Goal: Task Accomplishment & Management: Use online tool/utility

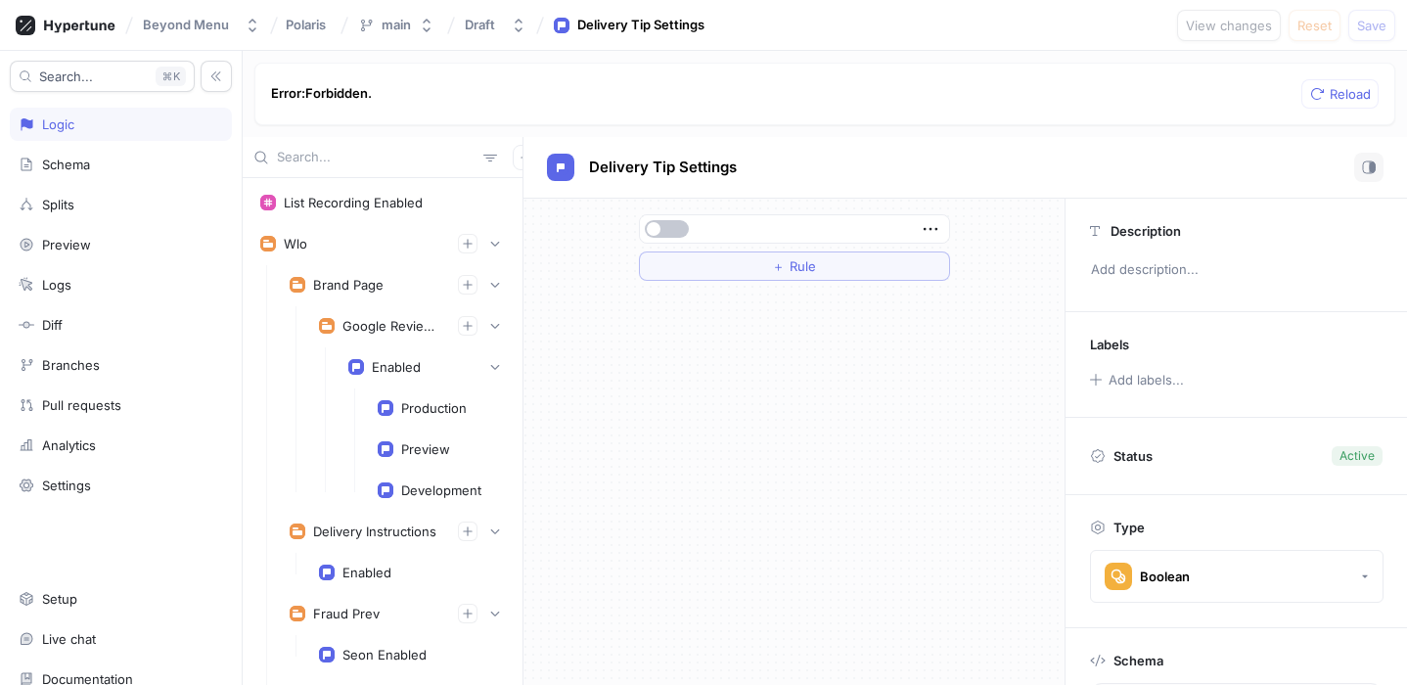
scroll to position [8000, 0]
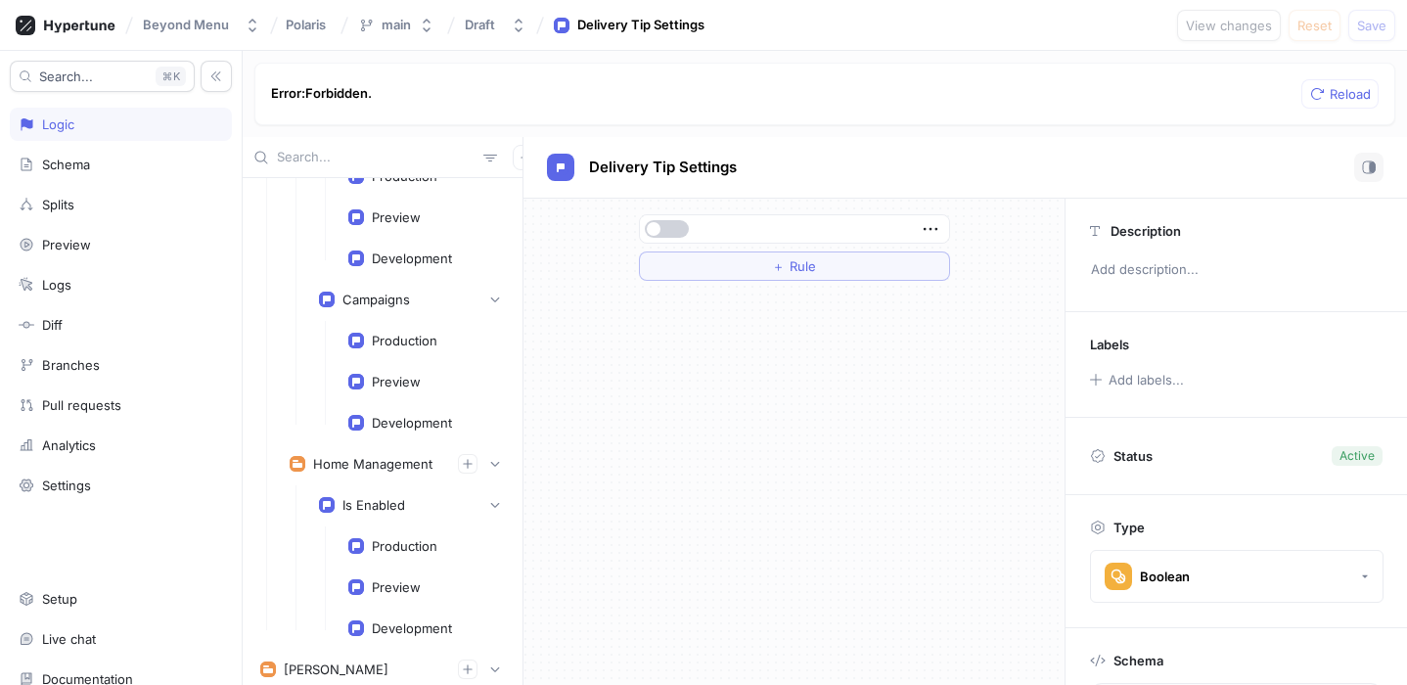
click at [673, 227] on button "button" at bounding box center [667, 229] width 44 height 18
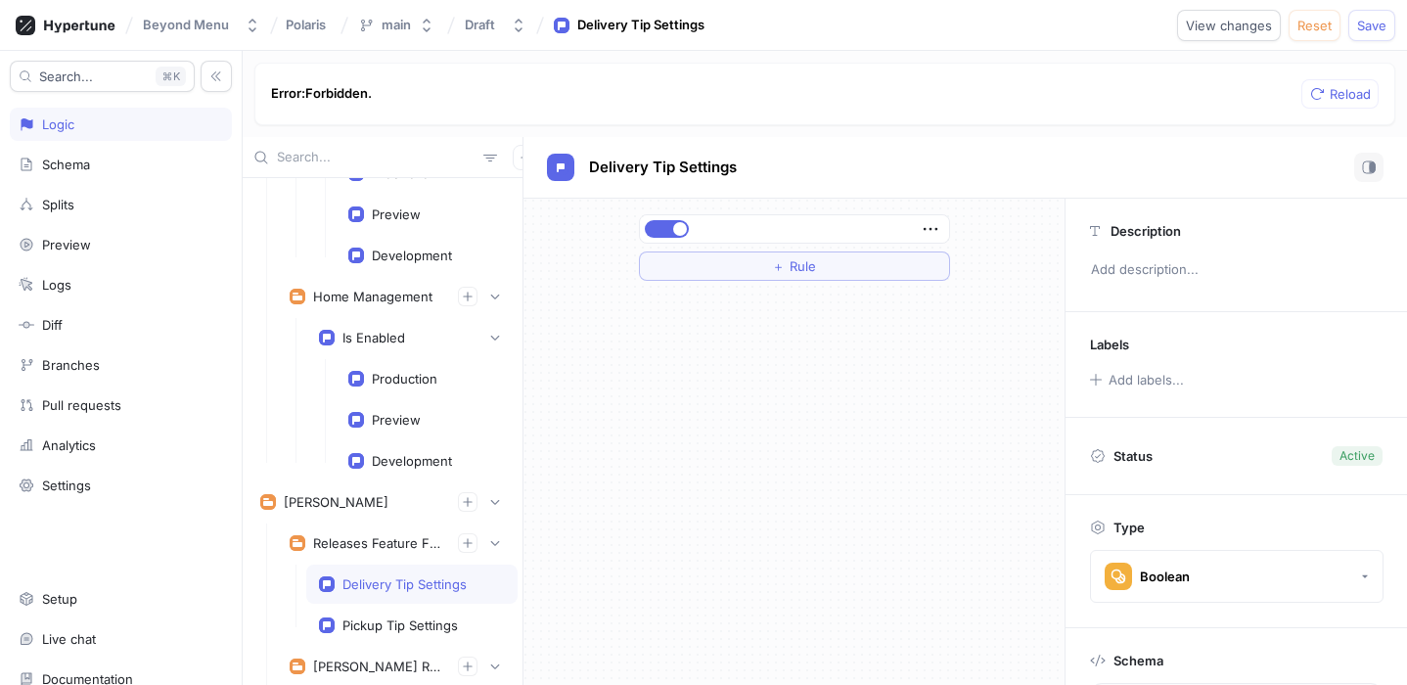
scroll to position [8180, 0]
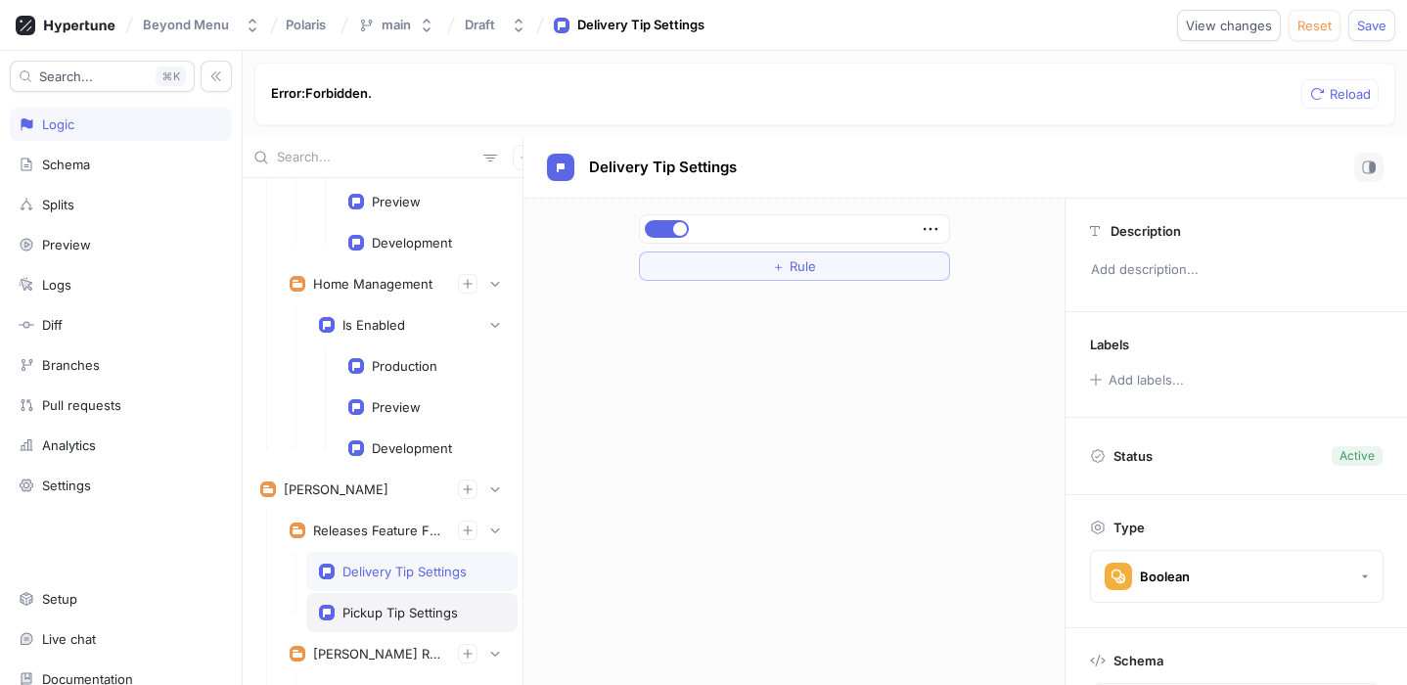
click at [392, 608] on div "Pickup Tip Settings" at bounding box center [399, 613] width 115 height 16
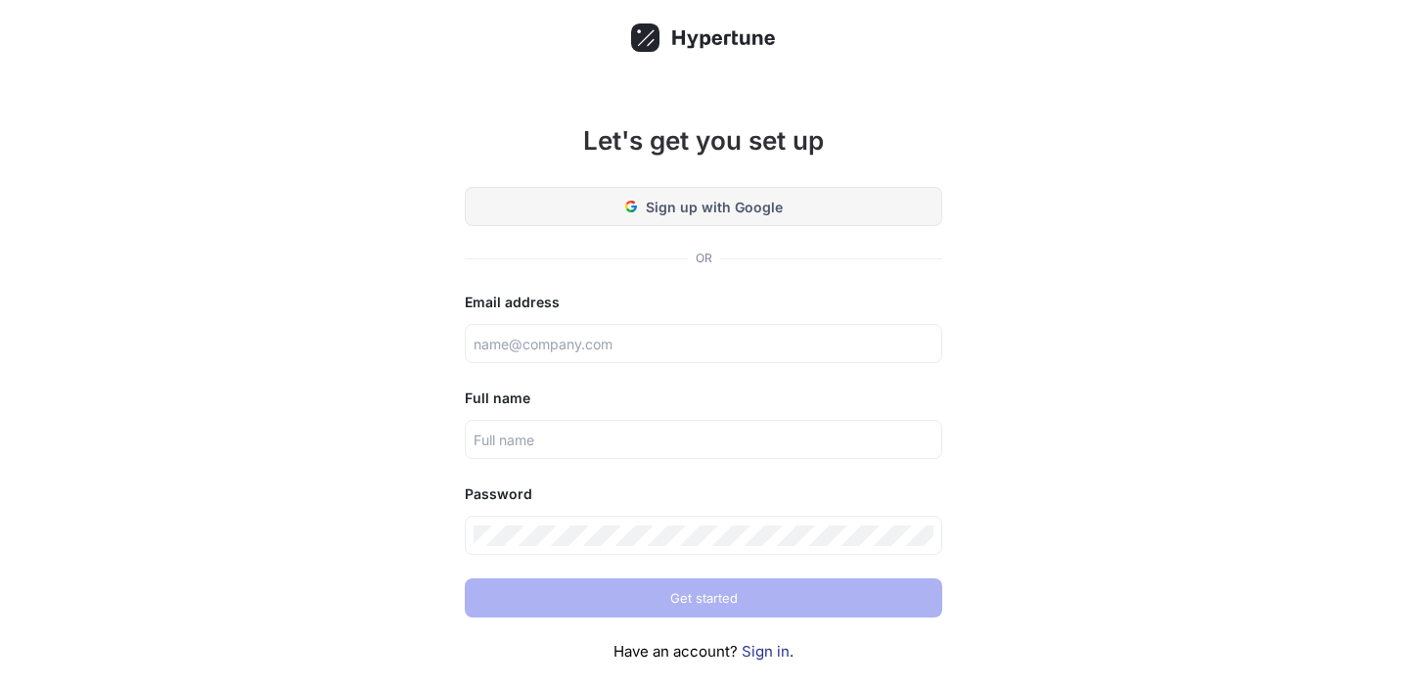
click at [692, 194] on button "Sign up with Google" at bounding box center [704, 206] width 478 height 39
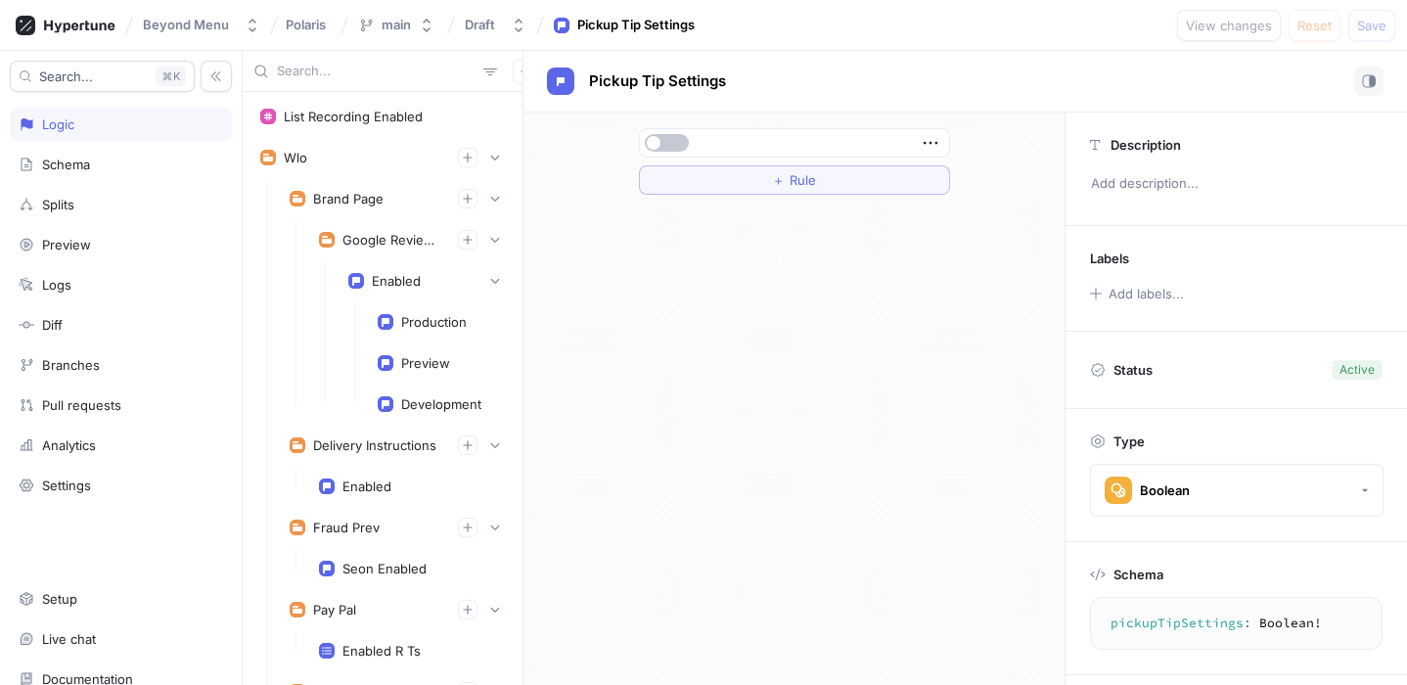
scroll to position [8123, 0]
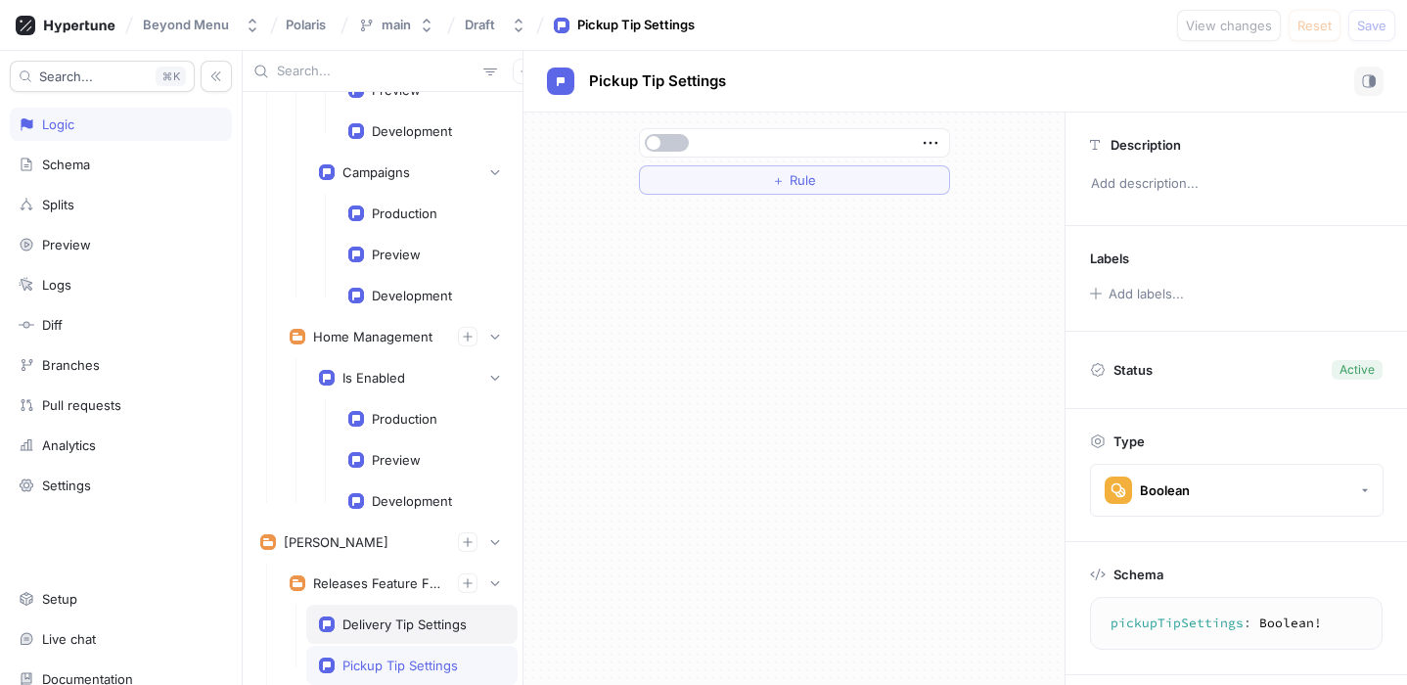
click at [347, 634] on div "Delivery Tip Settings" at bounding box center [411, 624] width 211 height 39
click at [661, 146] on button "button" at bounding box center [667, 143] width 44 height 18
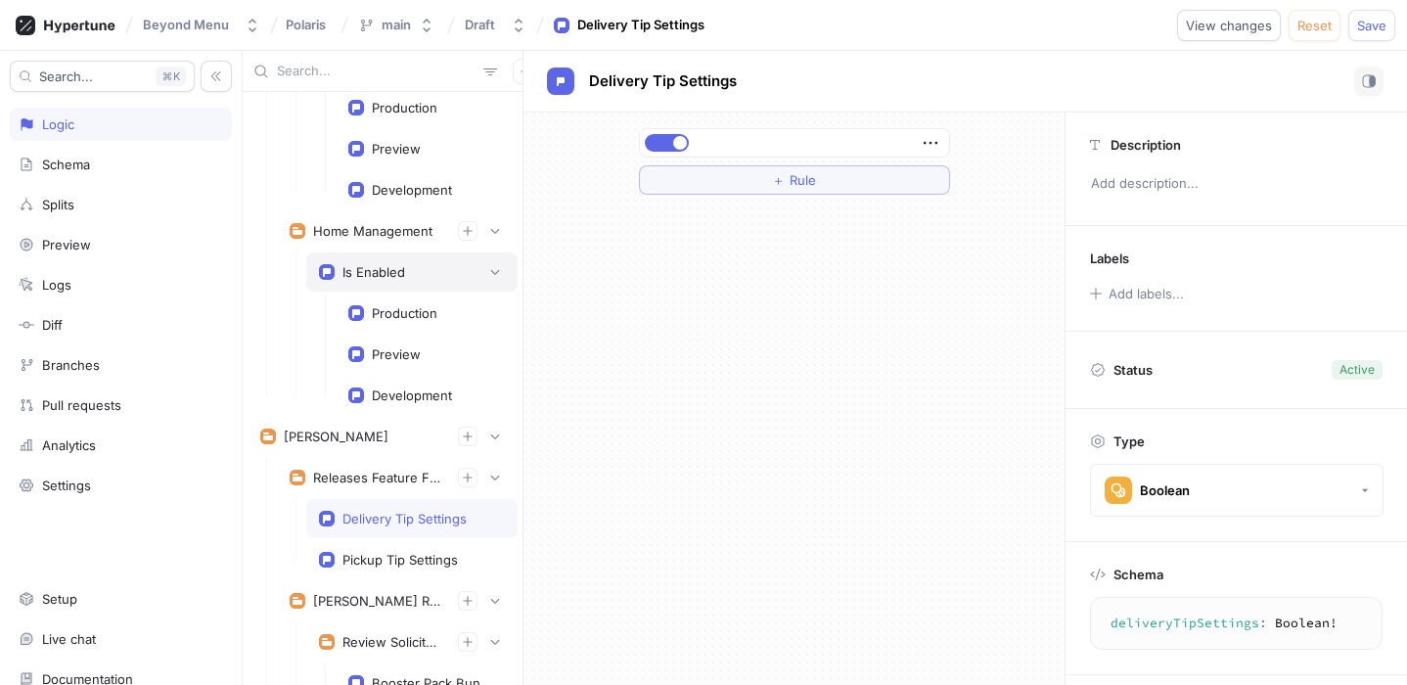
scroll to position [8236, 0]
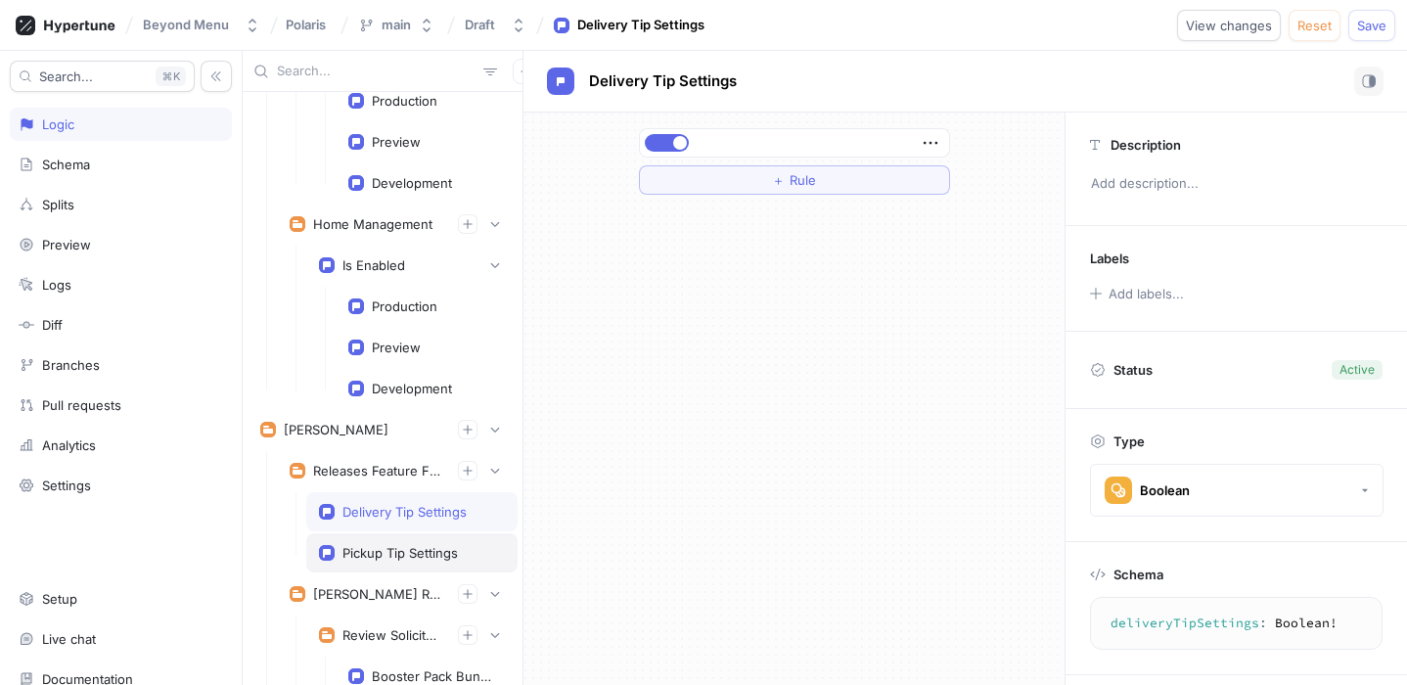
click at [411, 541] on div "Pickup Tip Settings" at bounding box center [411, 552] width 211 height 39
type textarea "pickupTipSettings: Boolean!"
click at [674, 138] on button "button" at bounding box center [667, 143] width 44 height 18
click at [1367, 28] on span "Save" at bounding box center [1371, 26] width 29 height 12
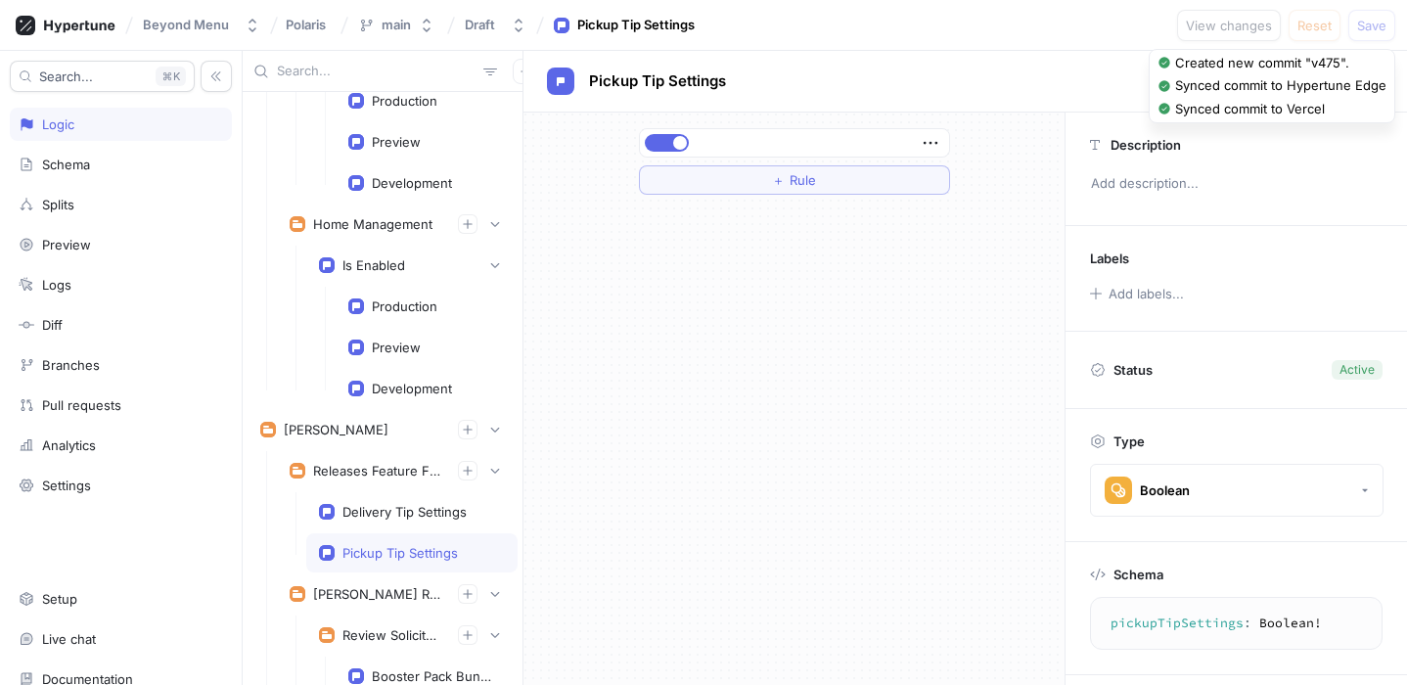
click at [859, 266] on div "＋ Rule" at bounding box center [794, 399] width 541 height 572
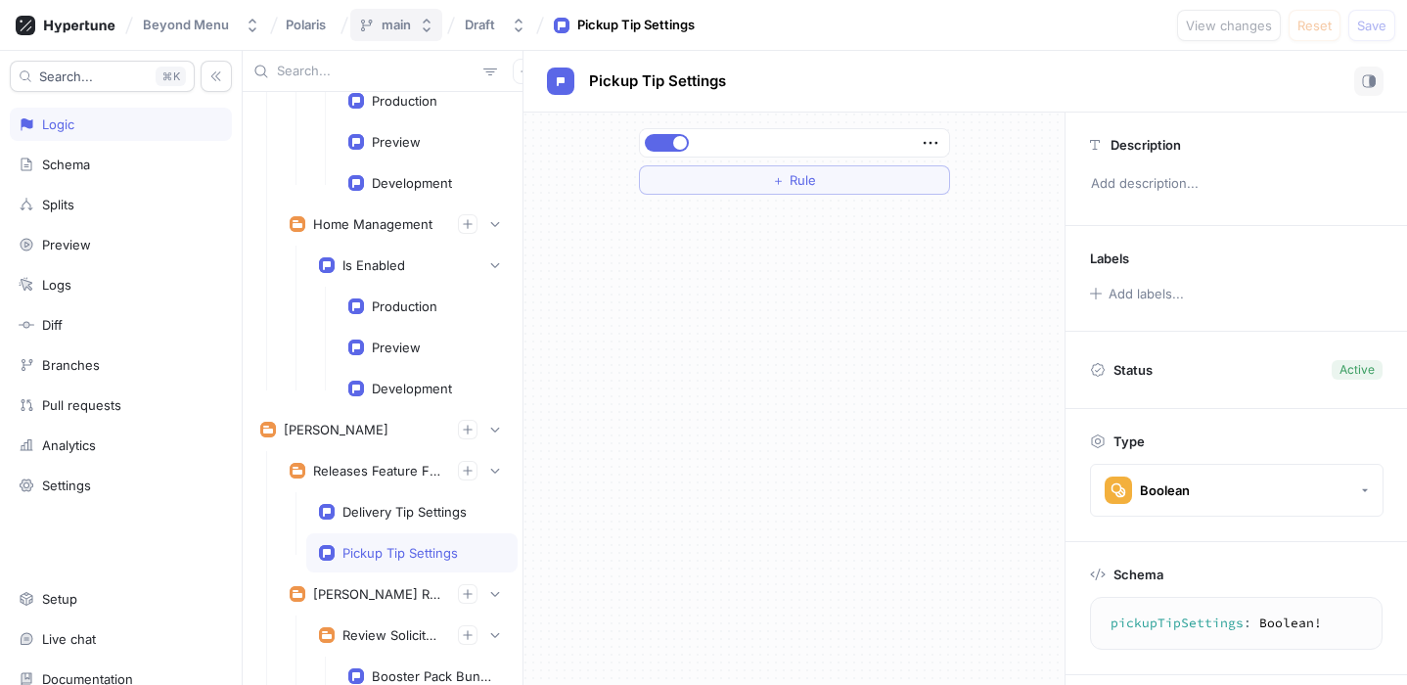
click at [402, 22] on div "main" at bounding box center [396, 25] width 29 height 17
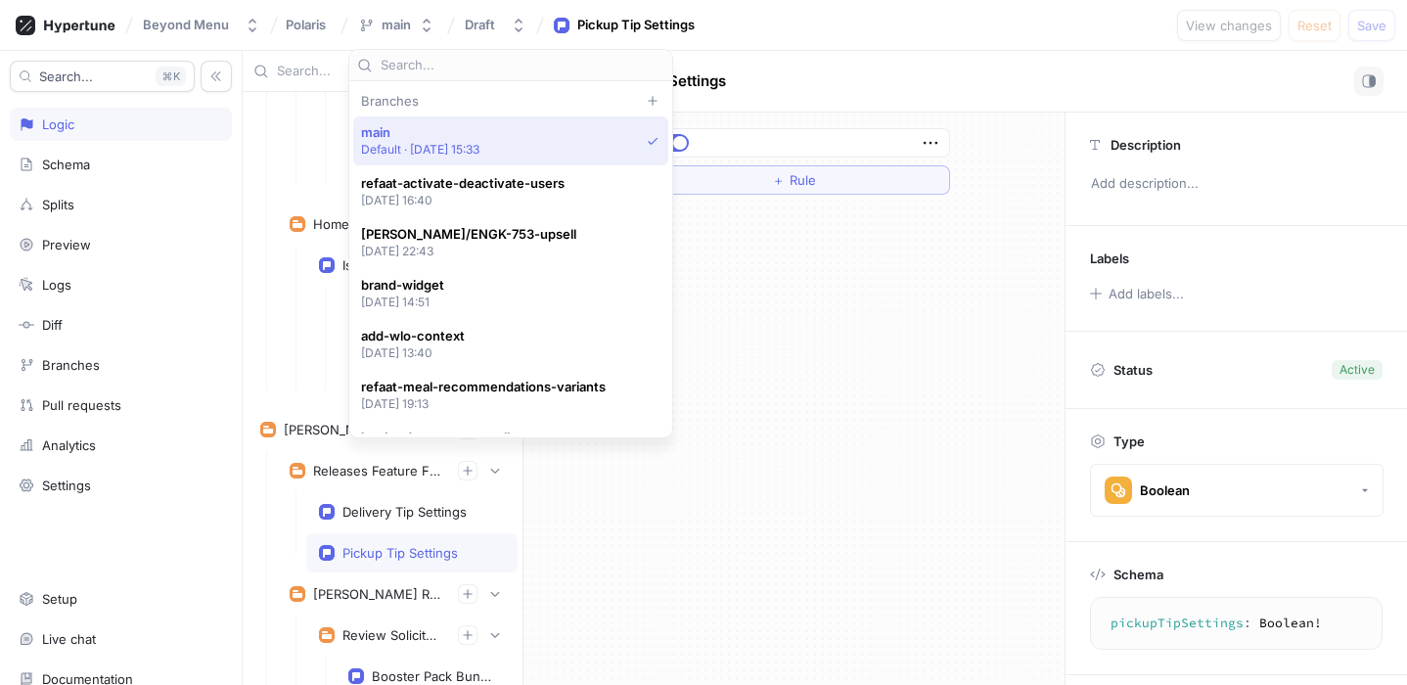
click at [846, 315] on div "＋ Rule" at bounding box center [794, 399] width 541 height 572
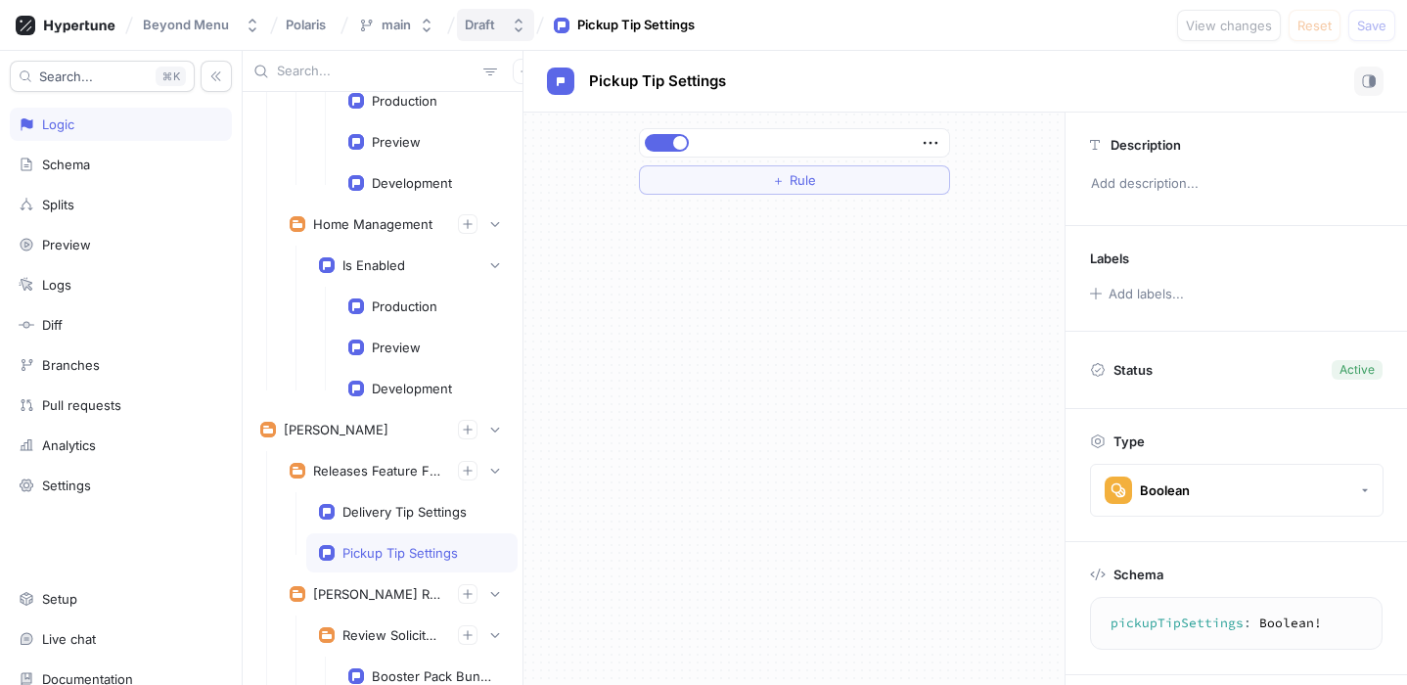
click at [477, 20] on div "Draft" at bounding box center [480, 25] width 30 height 17
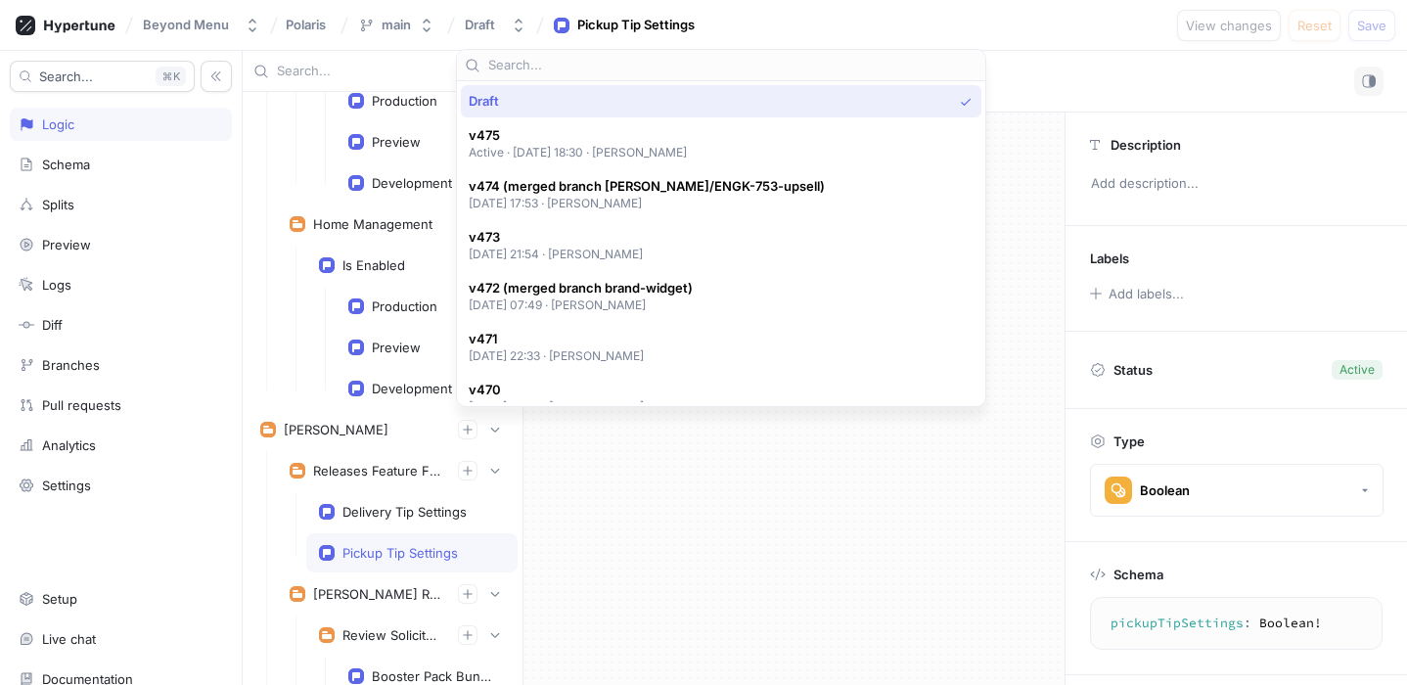
click at [736, 504] on div "＋ Rule" at bounding box center [794, 399] width 541 height 572
